Goal: Navigation & Orientation: Find specific page/section

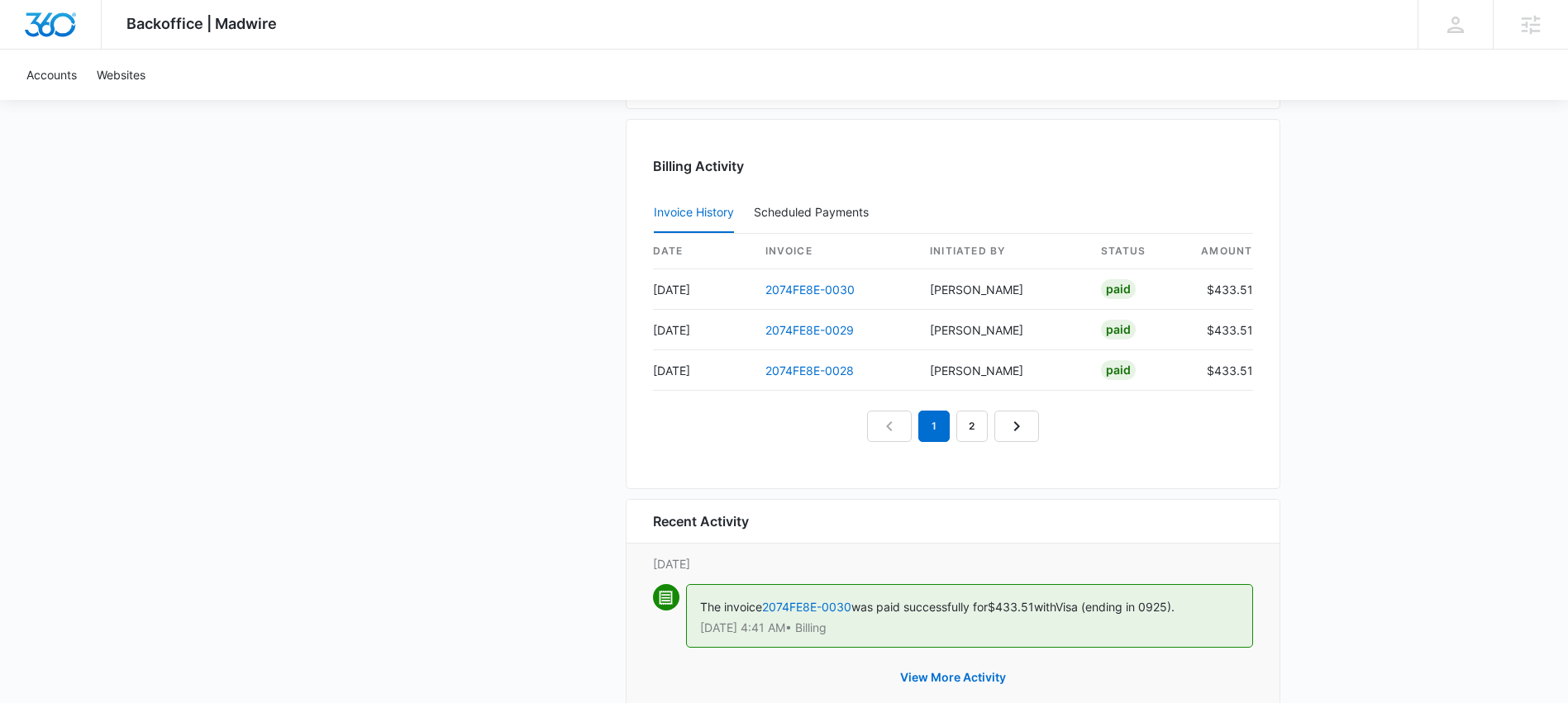
scroll to position [1598, 0]
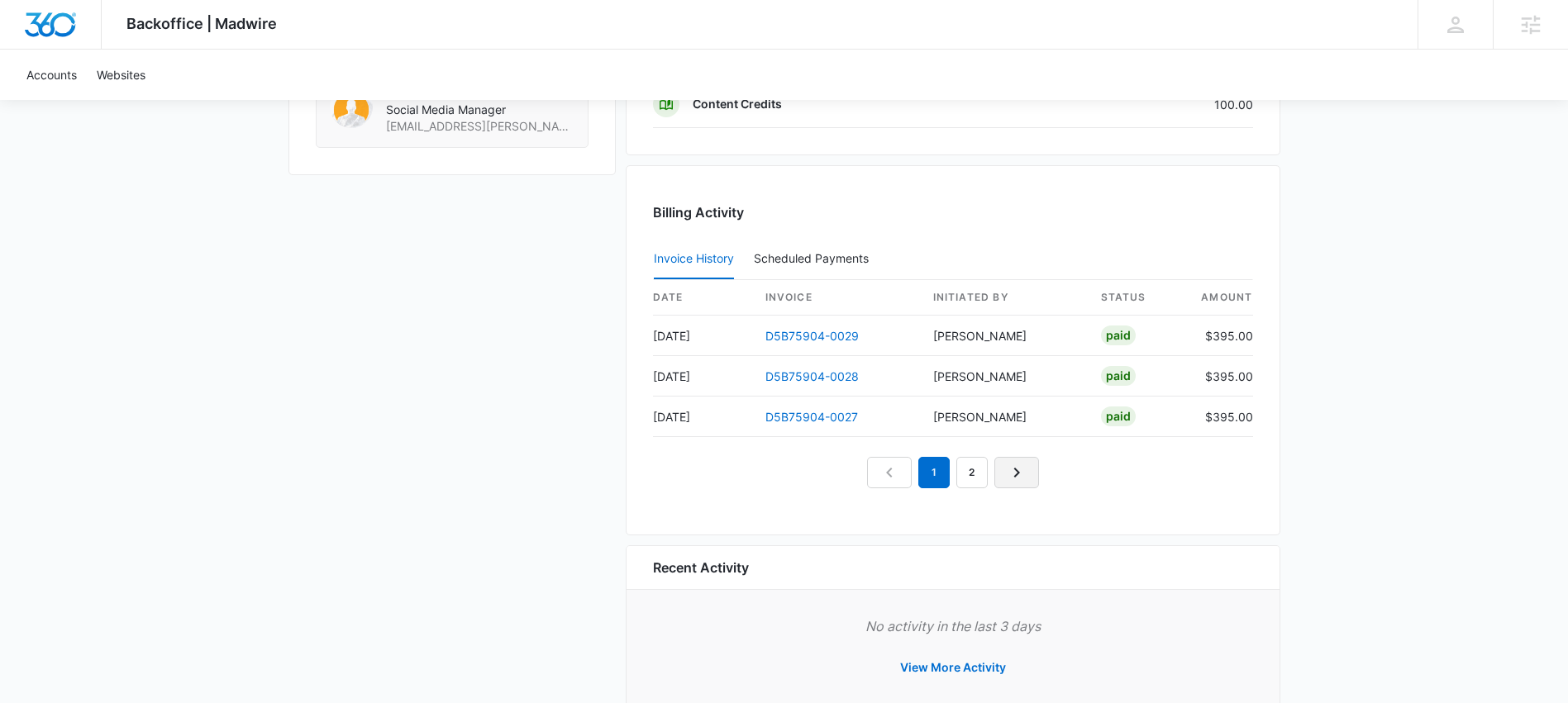
scroll to position [1513, 0]
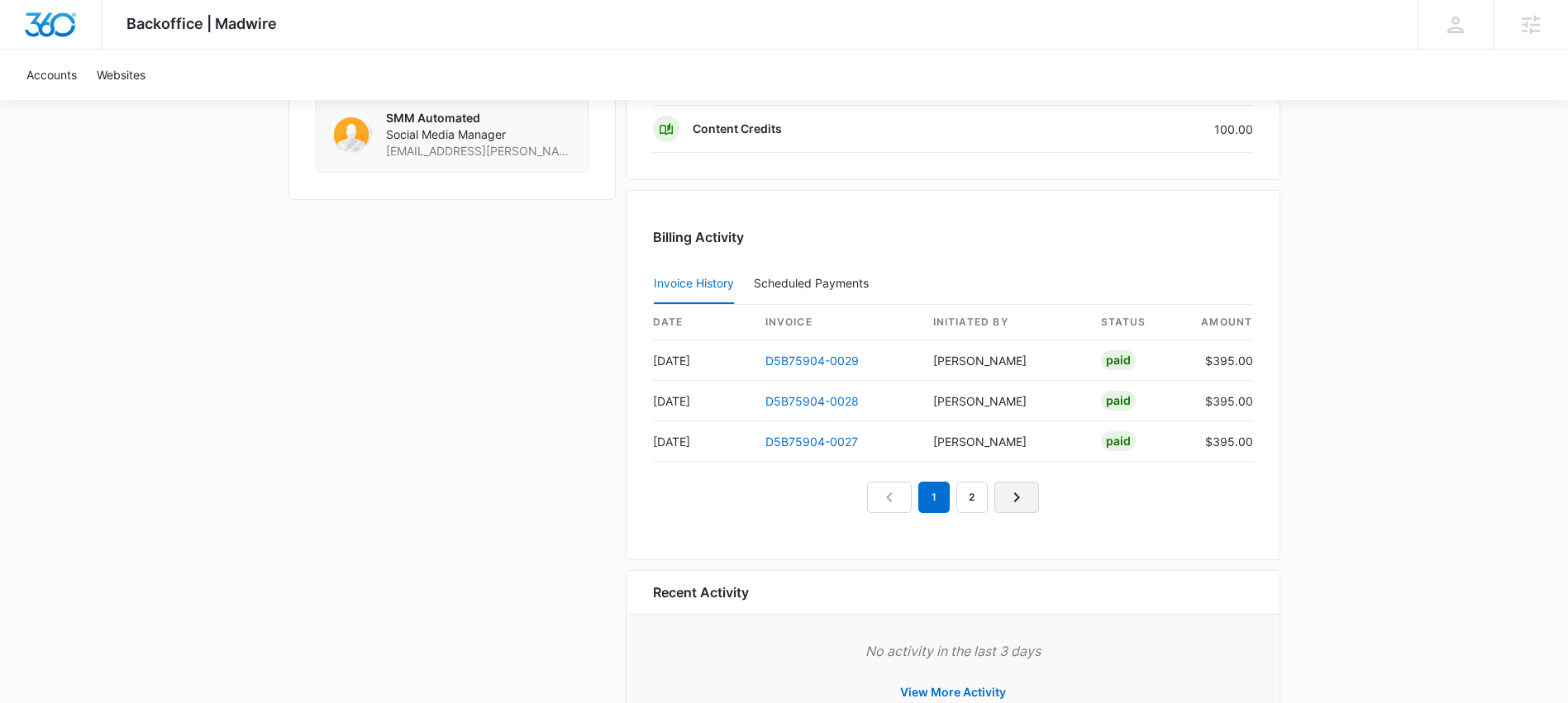
click at [1012, 494] on icon "Next Page" at bounding box center [1017, 497] width 20 height 20
click at [1037, 498] on icon "Next Page" at bounding box center [1036, 497] width 20 height 20
click at [895, 502] on link "1" at bounding box center [896, 497] width 32 height 32
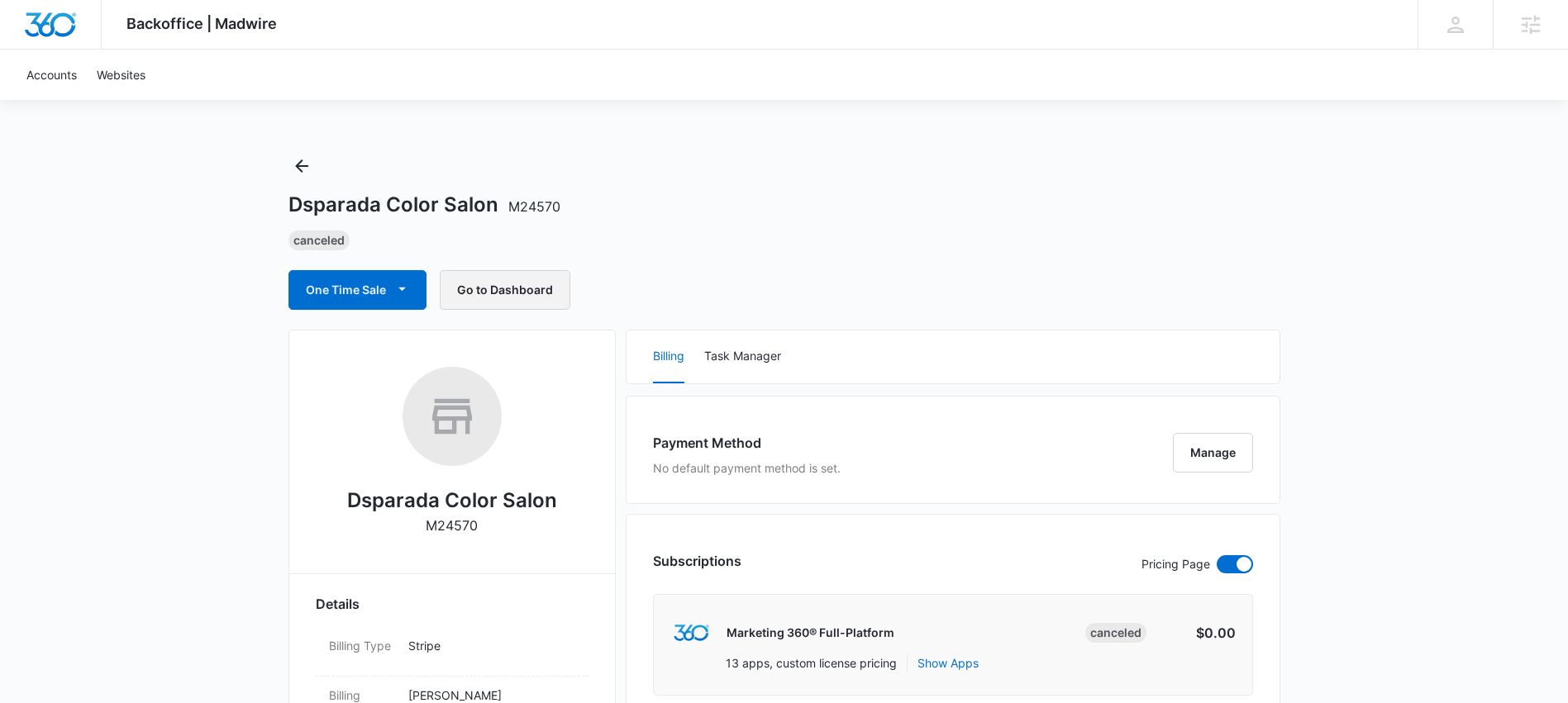
click at [507, 290] on button "Go to Dashboard" at bounding box center [505, 290] width 131 height 40
